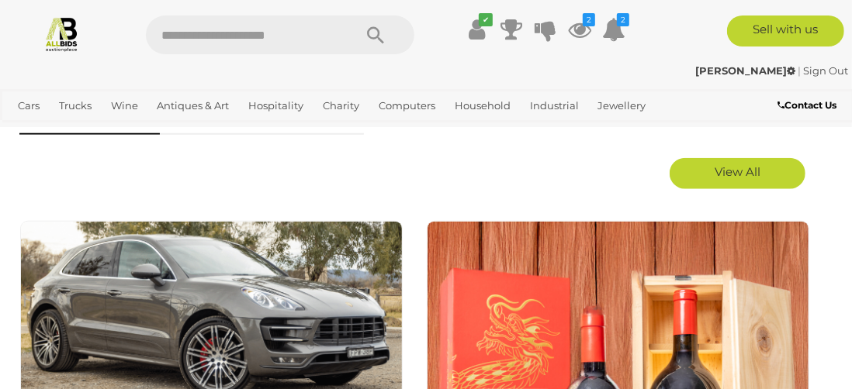
scroll to position [698, 0]
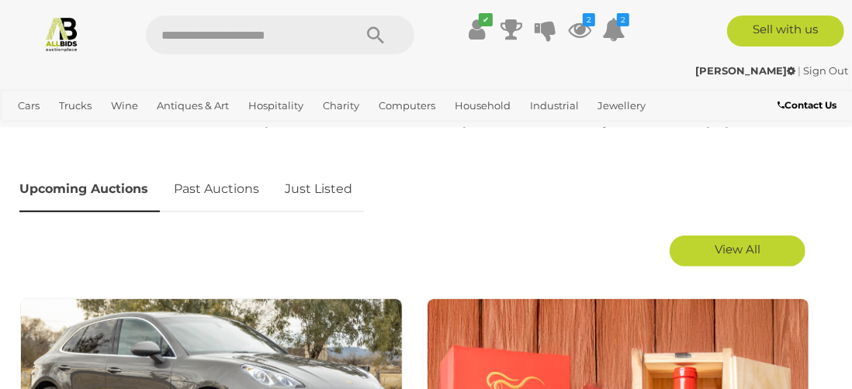
click at [305, 189] on link "Just Listed" at bounding box center [318, 190] width 91 height 46
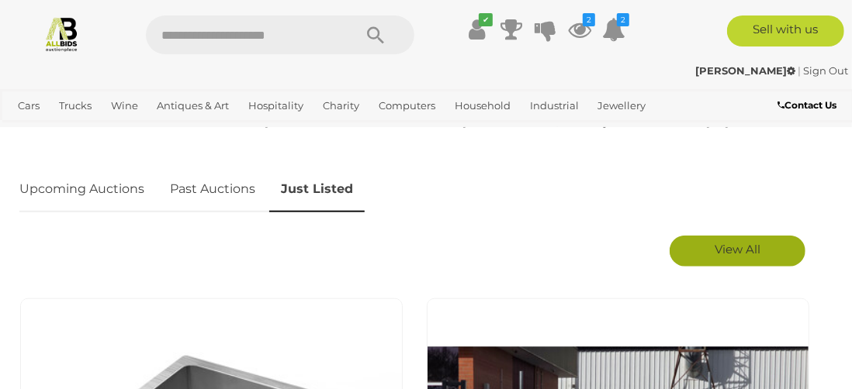
click at [725, 248] on span "View All" at bounding box center [738, 249] width 46 height 15
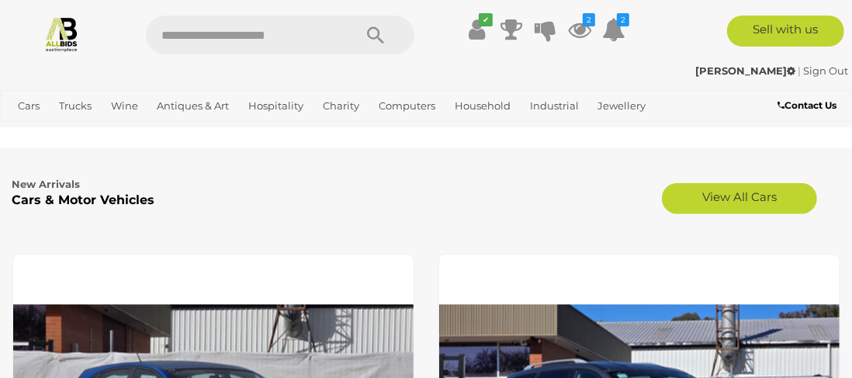
scroll to position [3647, 0]
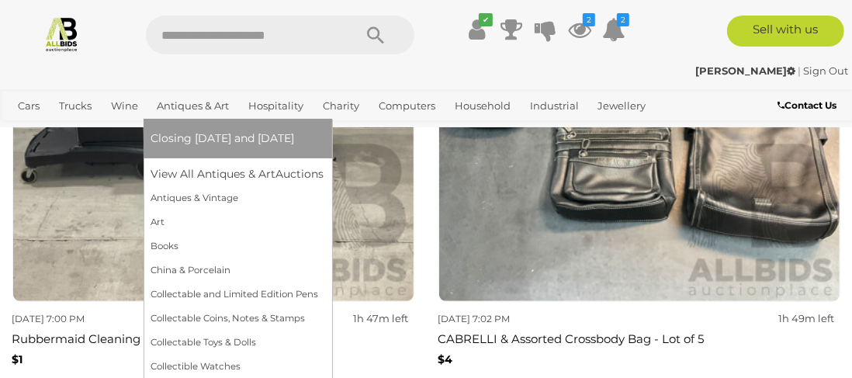
click at [200, 108] on link "Antiques & Art" at bounding box center [193, 106] width 85 height 26
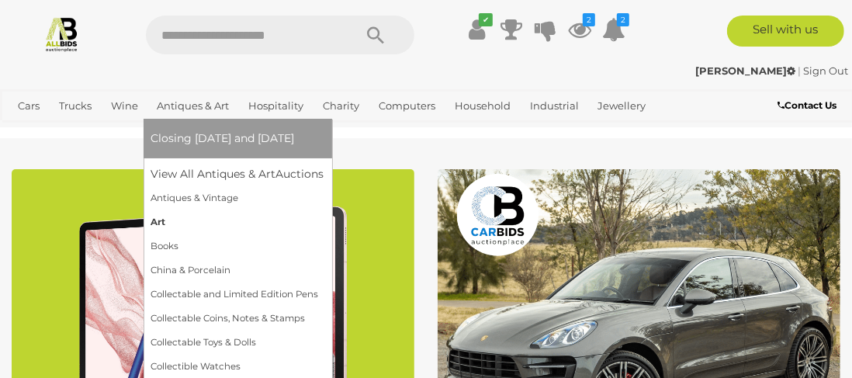
click at [162, 220] on link "Art" at bounding box center [237, 222] width 173 height 24
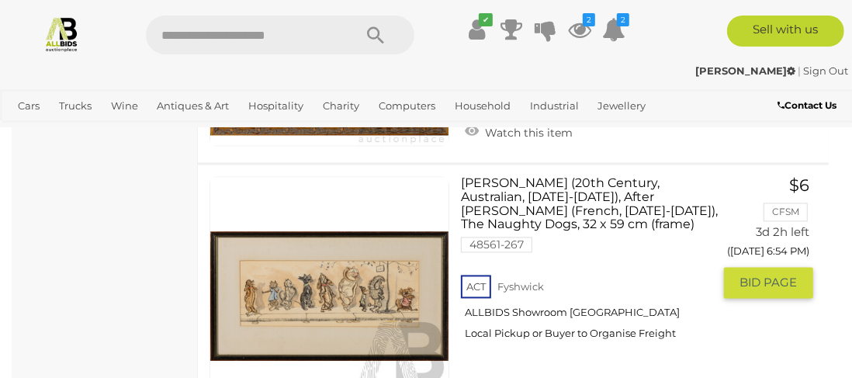
scroll to position [4810, 0]
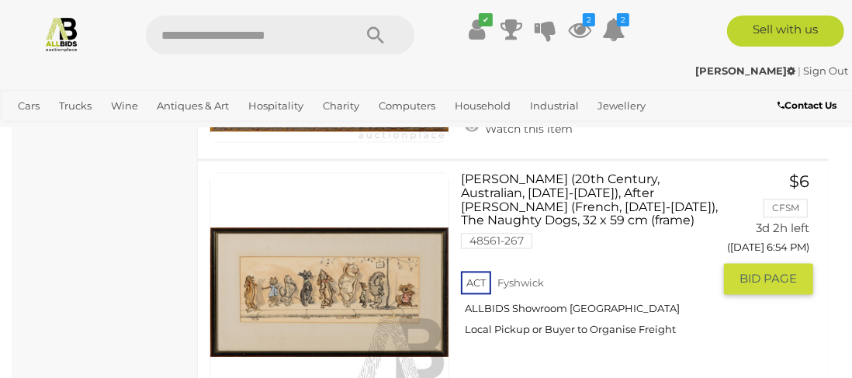
click at [341, 254] on link at bounding box center [329, 292] width 240 height 240
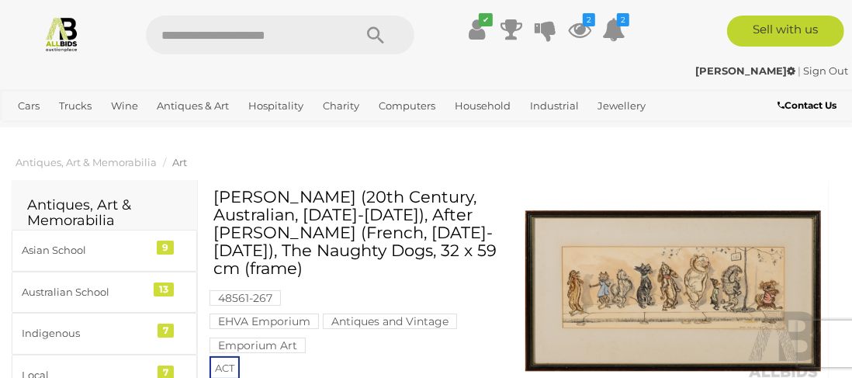
click at [627, 300] on img at bounding box center [673, 291] width 296 height 191
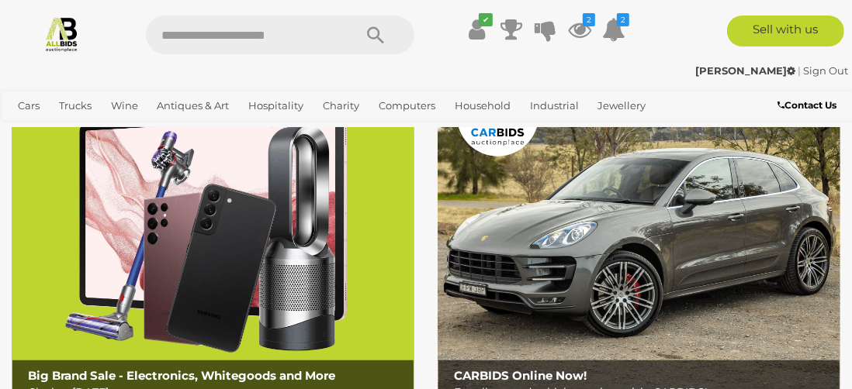
scroll to position [78, 0]
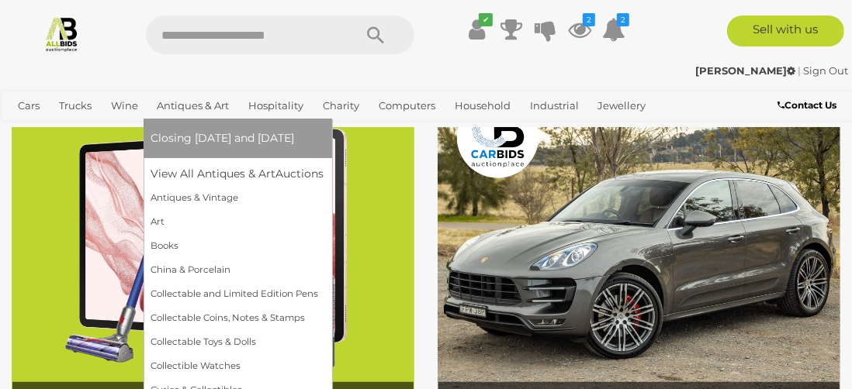
click at [191, 108] on link "Antiques & Art" at bounding box center [193, 106] width 85 height 26
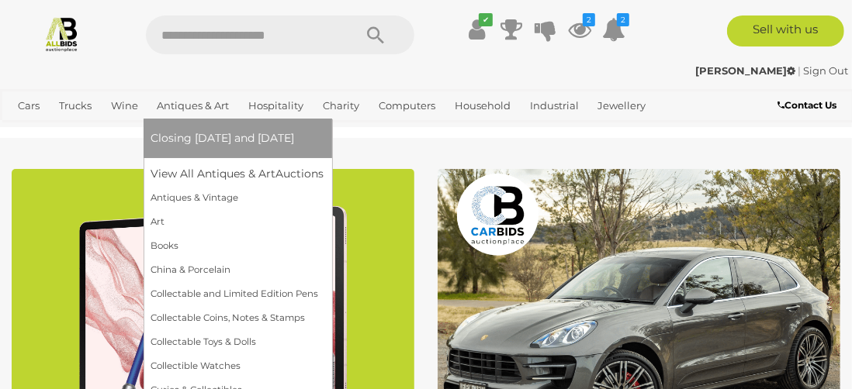
click at [177, 102] on link "Antiques & Art" at bounding box center [193, 106] width 85 height 26
click at [157, 220] on link "Art" at bounding box center [237, 222] width 173 height 24
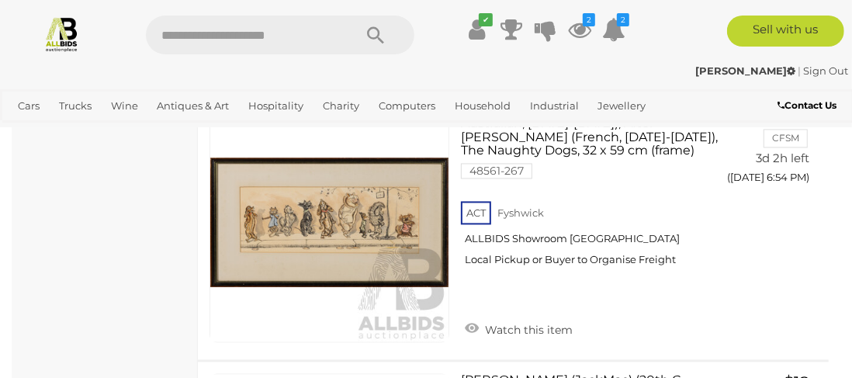
scroll to position [4859, 0]
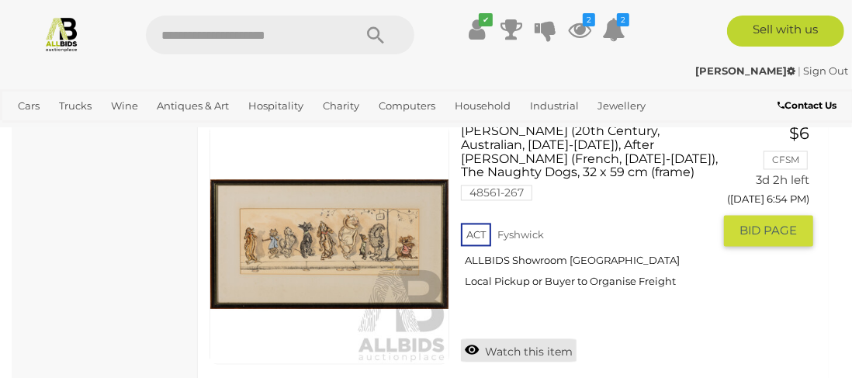
click at [471, 338] on link "Watch this item" at bounding box center [519, 349] width 116 height 23
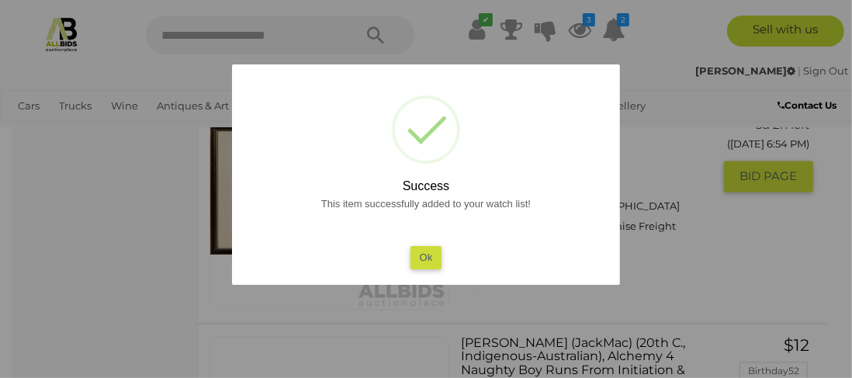
click at [431, 253] on button "Ok" at bounding box center [426, 257] width 32 height 23
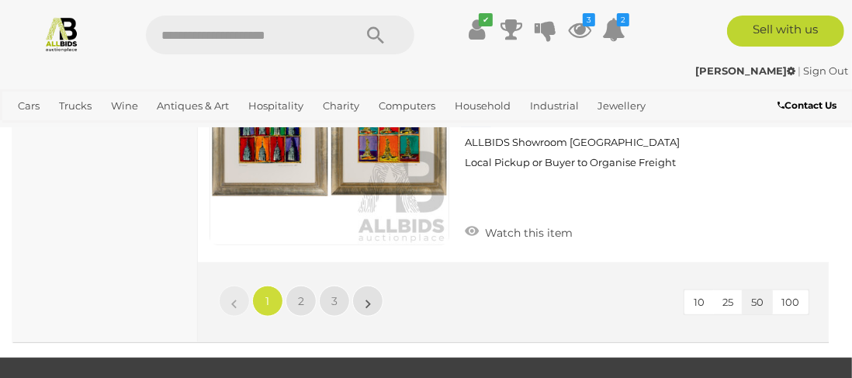
scroll to position [13704, 0]
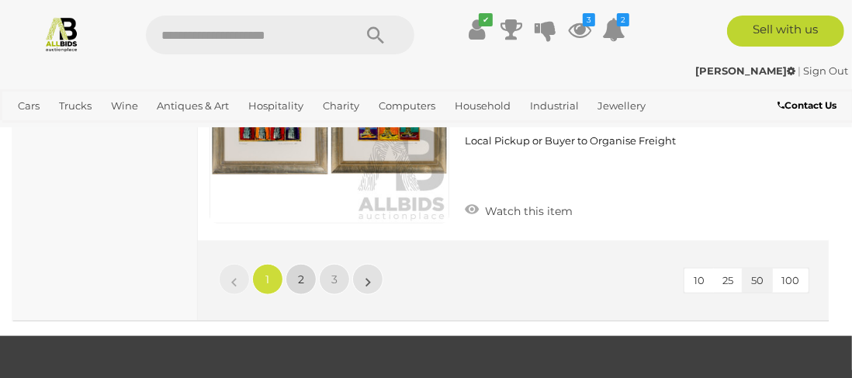
click at [296, 264] on link "2" at bounding box center [301, 279] width 31 height 31
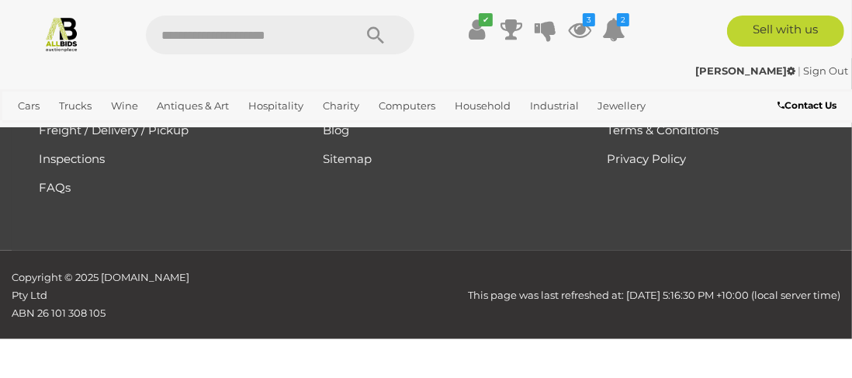
scroll to position [210, 0]
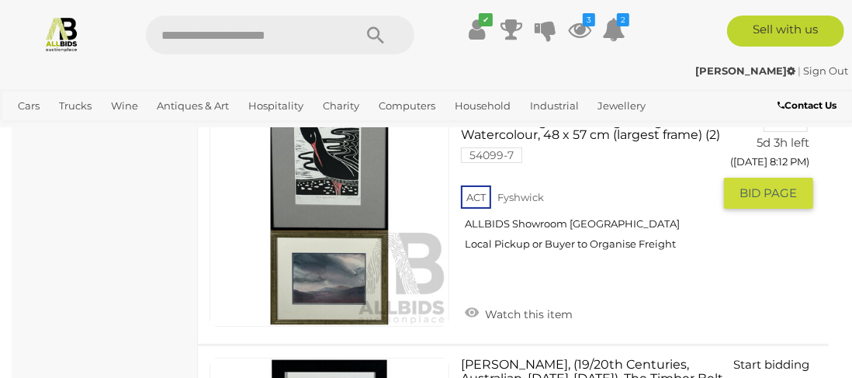
scroll to position [3314, 0]
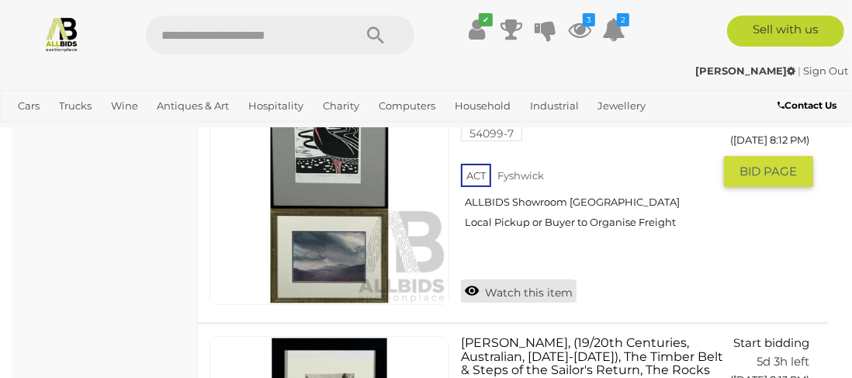
click at [470, 279] on link "Watch this item" at bounding box center [519, 290] width 116 height 23
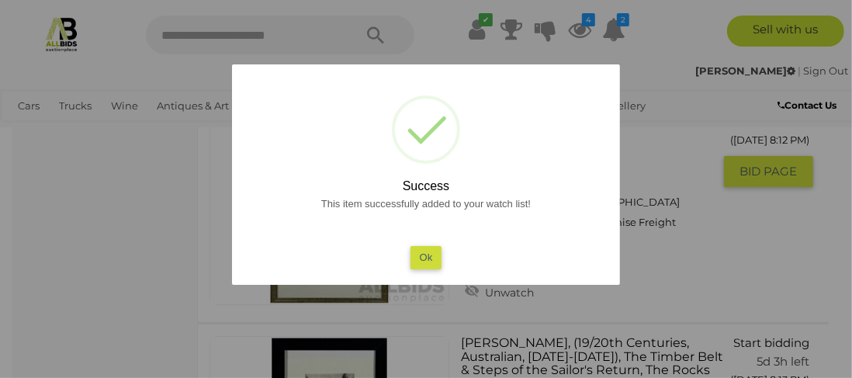
click at [423, 259] on button "Ok" at bounding box center [426, 257] width 32 height 23
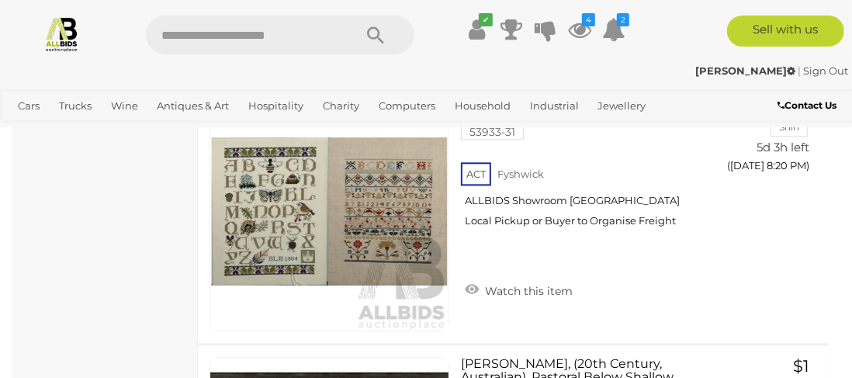
scroll to position [5176, 0]
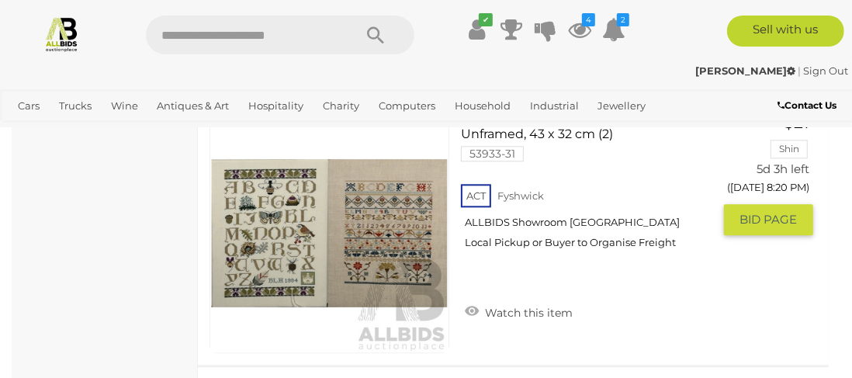
click at [366, 215] on link at bounding box center [329, 233] width 240 height 240
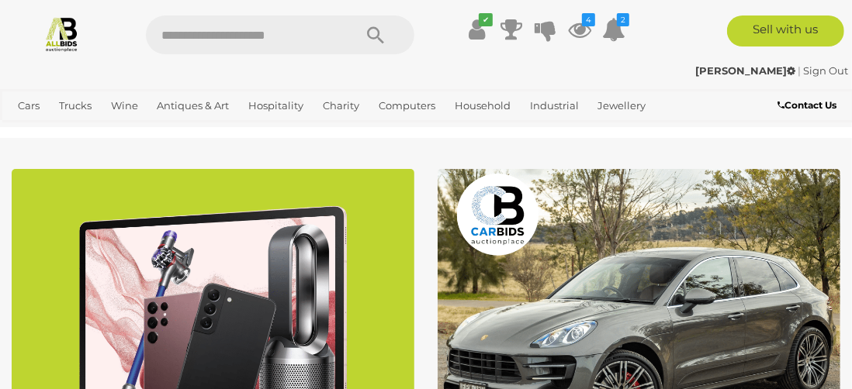
scroll to position [78, 0]
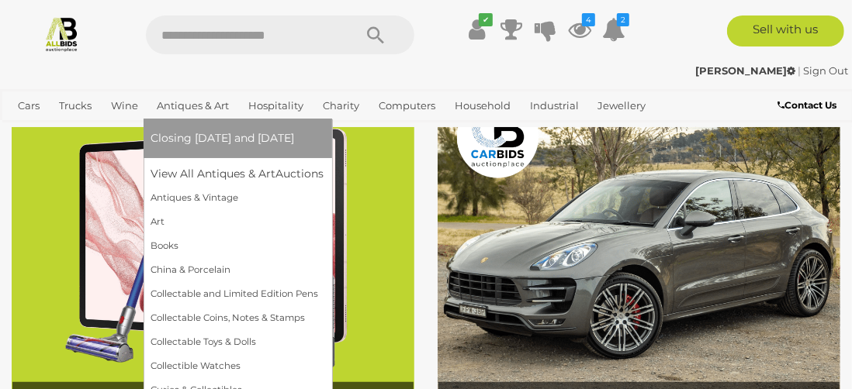
click at [219, 104] on link "Antiques & Art" at bounding box center [193, 106] width 85 height 26
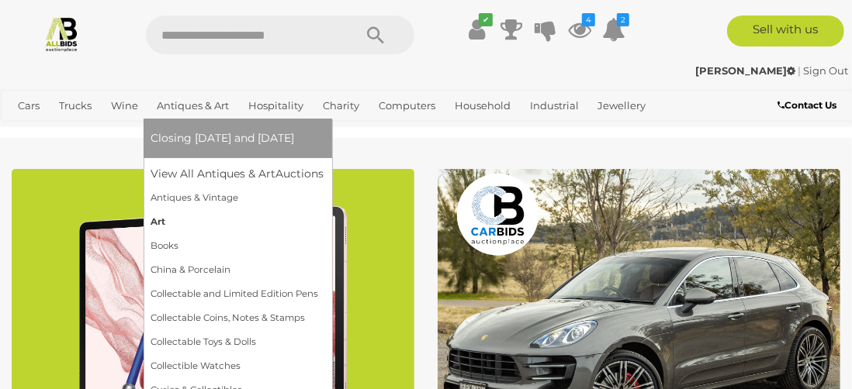
click at [154, 218] on link "Art" at bounding box center [237, 222] width 173 height 24
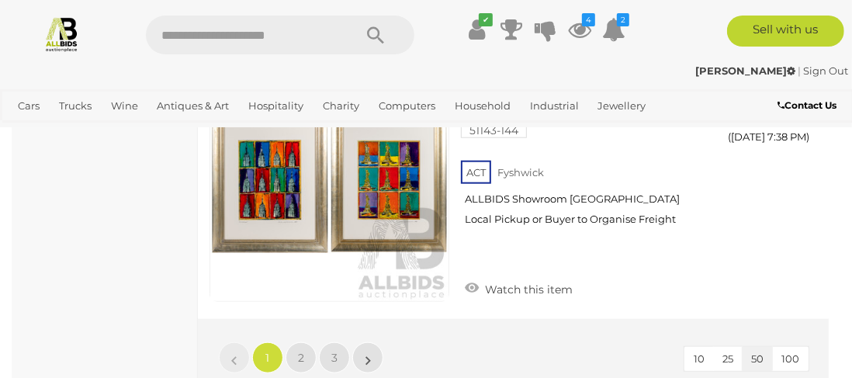
scroll to position [13646, 0]
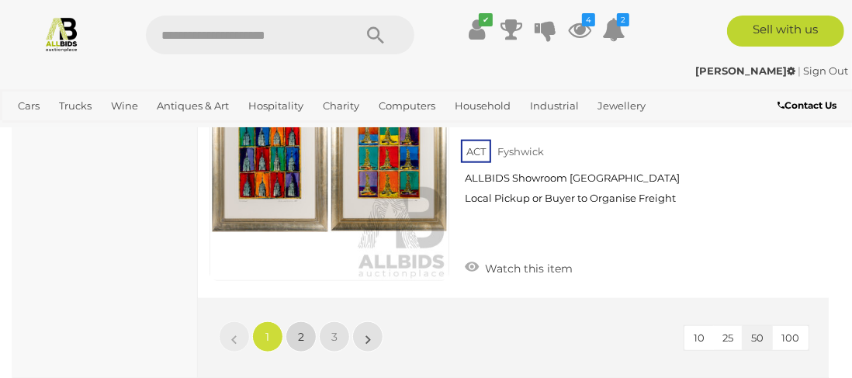
click at [302, 330] on span "2" at bounding box center [301, 337] width 6 height 14
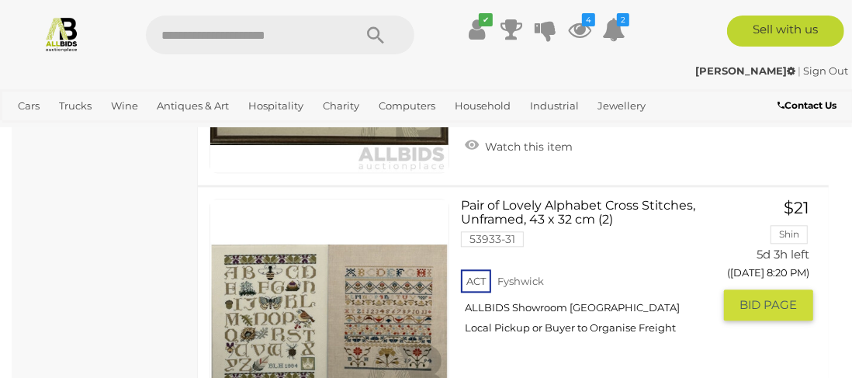
scroll to position [5168, 0]
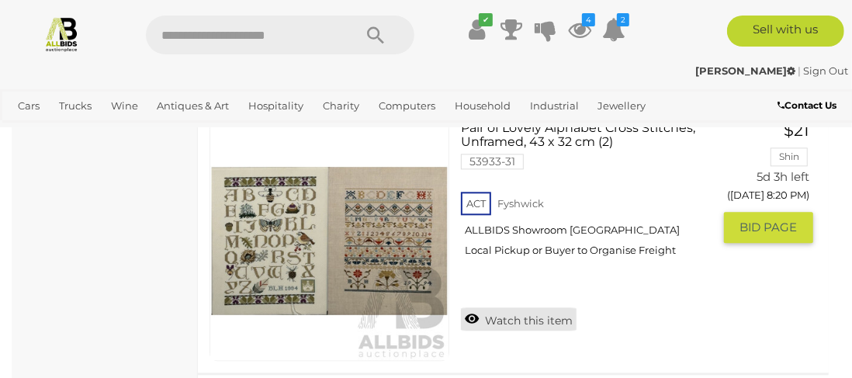
click at [472, 307] on link "Watch this item" at bounding box center [519, 318] width 116 height 23
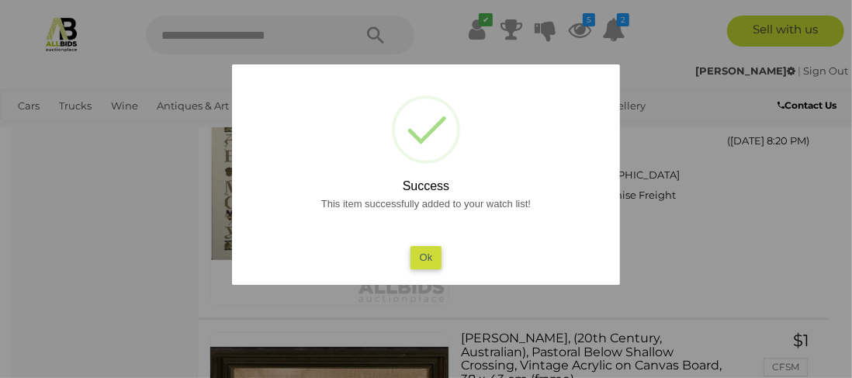
click at [429, 255] on button "Ok" at bounding box center [426, 257] width 32 height 23
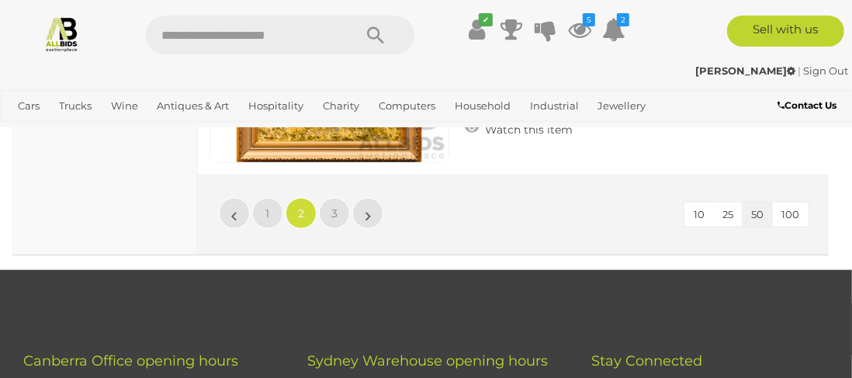
scroll to position [13625, 0]
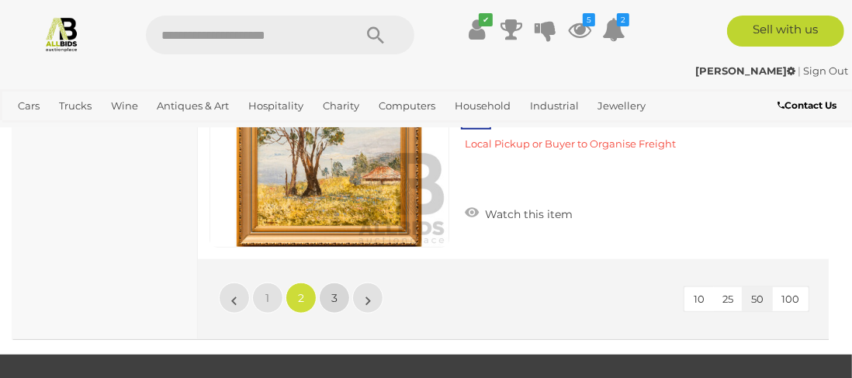
click at [327, 282] on link "3" at bounding box center [334, 297] width 31 height 31
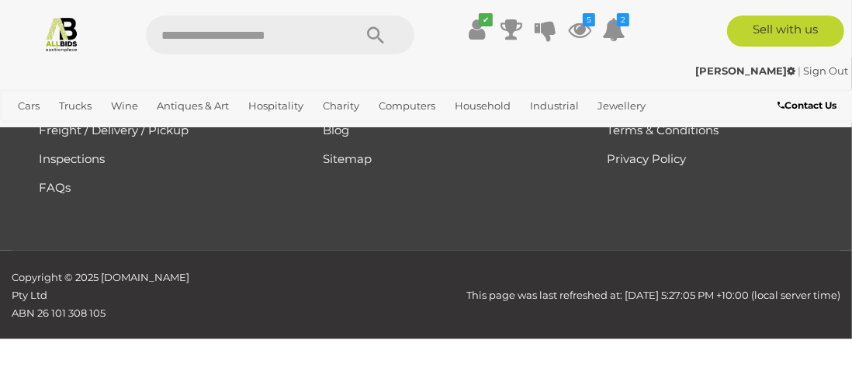
scroll to position [210, 0]
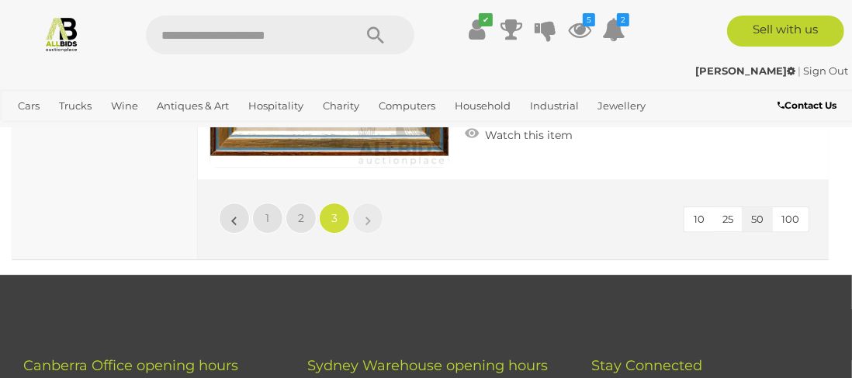
scroll to position [9055, 0]
